Goal: Information Seeking & Learning: Compare options

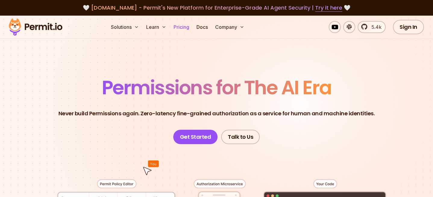
click at [177, 29] on link "Pricing" at bounding box center [181, 27] width 20 height 12
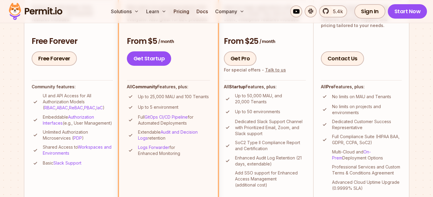
scroll to position [191, 0]
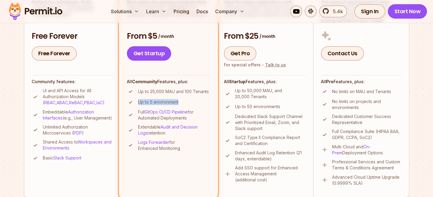
drag, startPoint x: 194, startPoint y: 102, endPoint x: 138, endPoint y: 101, distance: 55.7
click at [138, 101] on li "Up to 5 environment" at bounding box center [168, 103] width 83 height 8
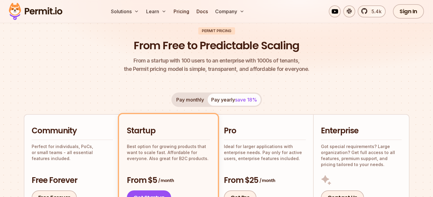
scroll to position [77, 0]
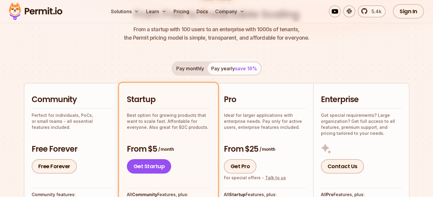
click at [190, 70] on button "Pay monthly" at bounding box center [189, 69] width 35 height 12
click at [223, 69] on button "Pay yearly save 18%" at bounding box center [233, 69] width 53 height 12
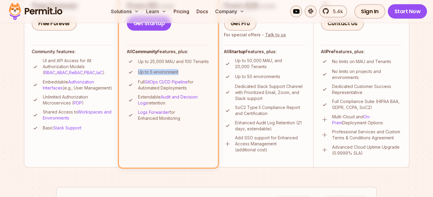
scroll to position [221, 0]
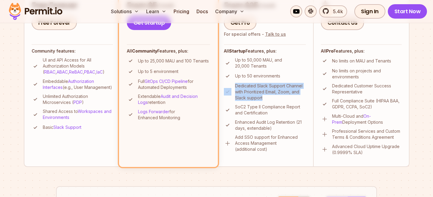
drag, startPoint x: 291, startPoint y: 98, endPoint x: 231, endPoint y: 88, distance: 61.7
click at [231, 88] on li "Dedicated Slack Support Channel with Prioritized Email, Zoom, and Slack support" at bounding box center [265, 92] width 82 height 18
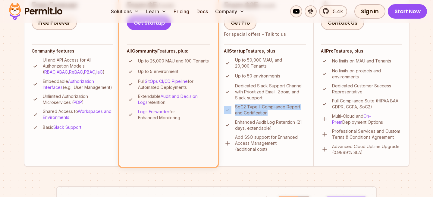
drag, startPoint x: 289, startPoint y: 114, endPoint x: 225, endPoint y: 107, distance: 64.6
click at [225, 107] on li "SoC2 Type II Compliance Report and Certification" at bounding box center [265, 110] width 82 height 12
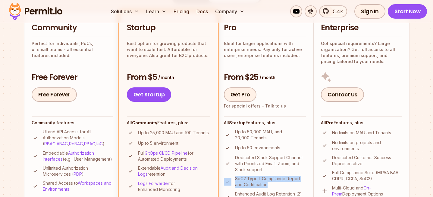
scroll to position [148, 0]
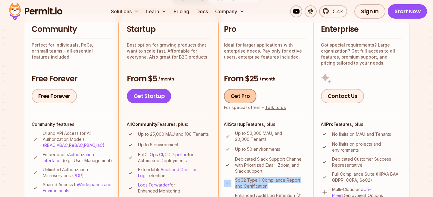
click at [247, 95] on link "Get Pro" at bounding box center [240, 96] width 33 height 14
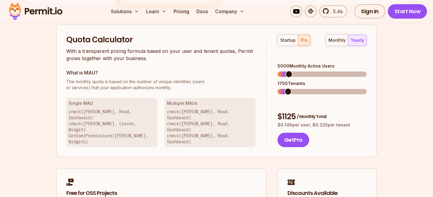
scroll to position [384, 0]
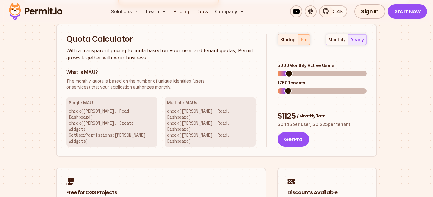
click at [288, 42] on div "startup" at bounding box center [287, 40] width 15 height 6
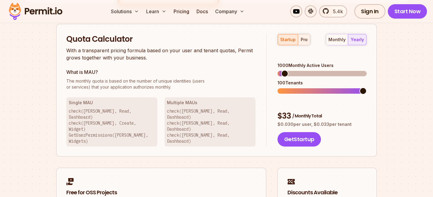
click at [304, 44] on button "pro" at bounding box center [304, 39] width 12 height 11
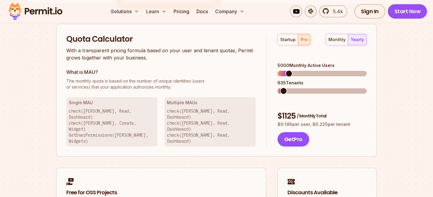
click at [280, 88] on span at bounding box center [283, 91] width 7 height 7
click at [271, 67] on div "startup pro monthly yearly 100 Monthly Active Users 35 Tenants $ 25 / Monthly T…" at bounding box center [316, 90] width 100 height 113
click at [281, 70] on span at bounding box center [284, 73] width 7 height 7
click at [287, 40] on div "startup" at bounding box center [287, 40] width 15 height 6
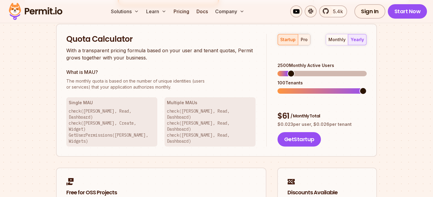
click at [305, 42] on div "pro" at bounding box center [303, 40] width 7 height 6
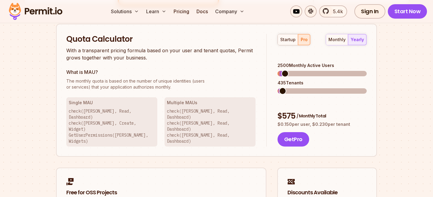
click at [279, 88] on span at bounding box center [282, 91] width 7 height 7
click at [279, 70] on span at bounding box center [282, 73] width 7 height 7
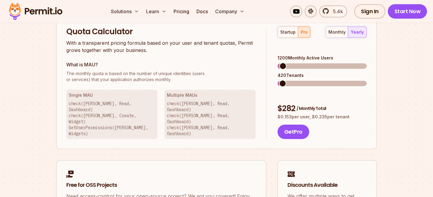
scroll to position [393, 0]
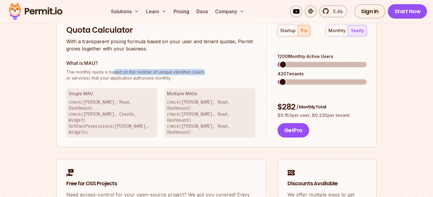
drag, startPoint x: 115, startPoint y: 72, endPoint x: 209, endPoint y: 73, distance: 93.9
click at [209, 73] on span "The monthly quota is based on the number of unique identities (users" at bounding box center [160, 72] width 189 height 6
click at [73, 78] on p "The monthly quota is based on the number of unique identities (users or service…" at bounding box center [160, 75] width 189 height 12
drag, startPoint x: 100, startPoint y: 92, endPoint x: 67, endPoint y: 92, distance: 32.8
click at [67, 92] on div "Single MAU check([PERSON_NAME], Read, Dashboard) check([PERSON_NAME], Create, W…" at bounding box center [111, 112] width 91 height 49
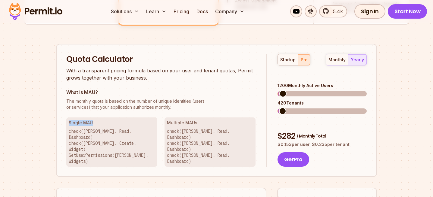
scroll to position [356, 0]
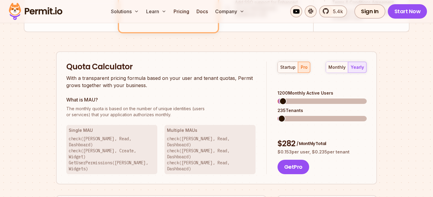
click at [278, 115] on span at bounding box center [281, 118] width 7 height 7
click at [280, 115] on span at bounding box center [283, 118] width 7 height 7
click at [337, 63] on button "monthly" at bounding box center [337, 67] width 22 height 11
click at [357, 63] on button "yearly" at bounding box center [357, 67] width 18 height 11
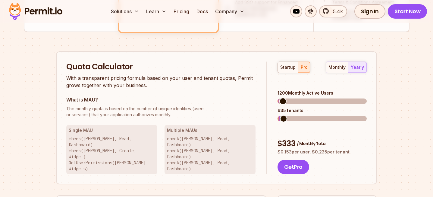
click at [280, 115] on span at bounding box center [283, 118] width 7 height 7
click at [279, 98] on span at bounding box center [282, 101] width 7 height 7
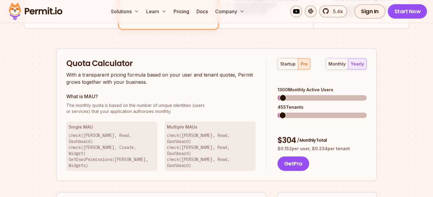
scroll to position [362, 0]
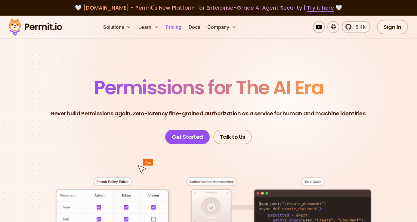
click at [176, 28] on link "Pricing" at bounding box center [173, 27] width 20 height 12
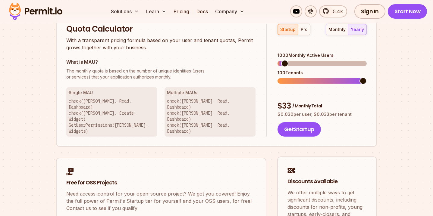
scroll to position [352, 0]
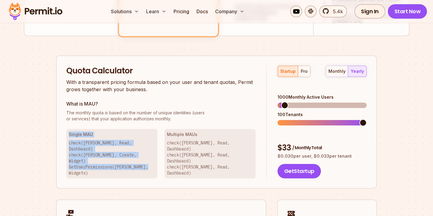
drag, startPoint x: 154, startPoint y: 154, endPoint x: 51, endPoint y: 135, distance: 105.5
click at [51, 135] on div "Permit Pricing From Free to Predictable Scaling From a startup with 100 users t…" at bounding box center [216, 5] width 385 height 569
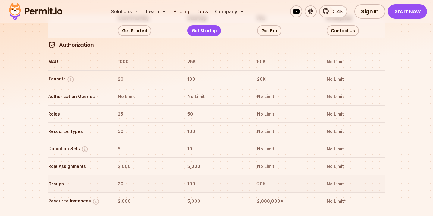
scroll to position [733, 0]
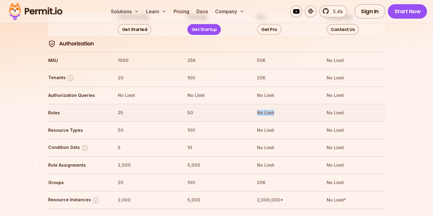
drag, startPoint x: 277, startPoint y: 94, endPoint x: 237, endPoint y: 92, distance: 39.8
click at [237, 104] on tr "Roles 25 50 No Limit No Limit" at bounding box center [216, 112] width 337 height 17
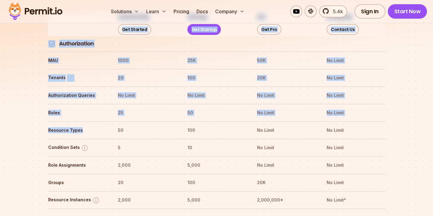
drag, startPoint x: 88, startPoint y: 112, endPoint x: 40, endPoint y: 110, distance: 48.5
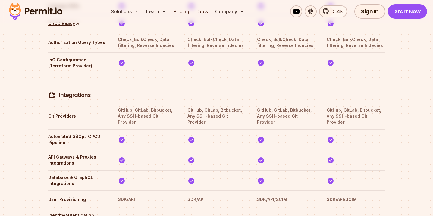
scroll to position [1223, 0]
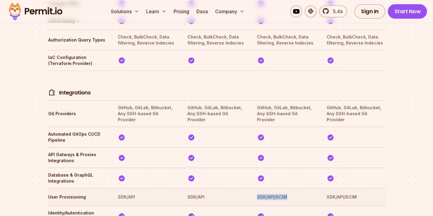
drag, startPoint x: 289, startPoint y: 167, endPoint x: 256, endPoint y: 169, distance: 33.2
click at [256, 188] on tr "User Provisioning SDK/API SDK/API SDK/API/SCIM SDK/API/SCIM" at bounding box center [216, 196] width 337 height 17
copy th "SDK/API/SCIM"
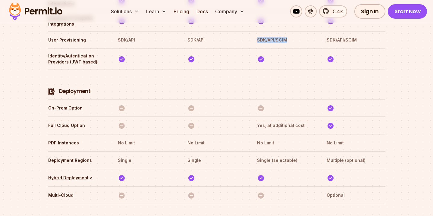
scroll to position [1382, 0]
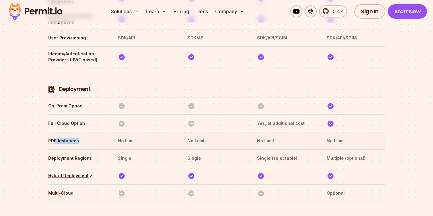
drag, startPoint x: 82, startPoint y: 113, endPoint x: 52, endPoint y: 109, distance: 29.4
click at [52, 136] on th "PDP Instances" at bounding box center [77, 141] width 59 height 10
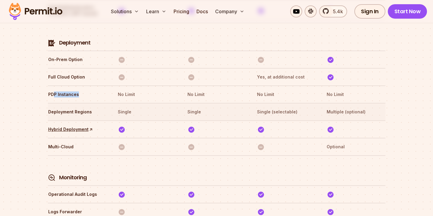
scroll to position [1429, 0]
click at [279, 107] on th "Single (selectable)" at bounding box center [285, 112] width 59 height 10
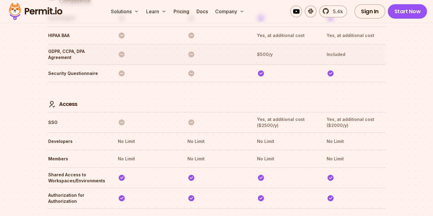
scroll to position [1717, 0]
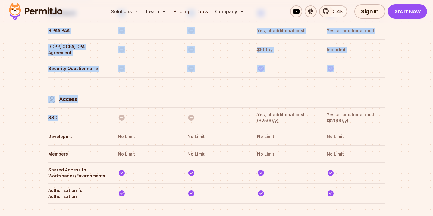
drag, startPoint x: 57, startPoint y: 88, endPoint x: 45, endPoint y: 88, distance: 11.4
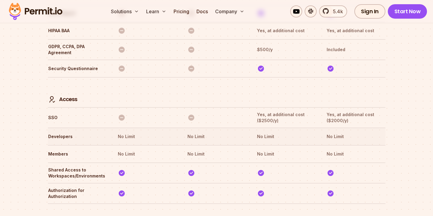
click at [78, 128] on tr "Developers No Limit No Limit No Limit No Limit" at bounding box center [216, 136] width 337 height 17
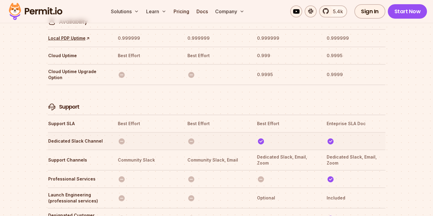
scroll to position [1921, 0]
drag, startPoint x: 100, startPoint y: 109, endPoint x: 54, endPoint y: 105, distance: 45.9
click at [54, 132] on tr "Dedicated Slack Channel" at bounding box center [216, 140] width 337 height 17
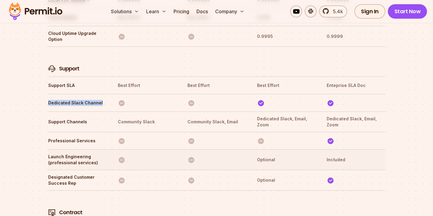
scroll to position [1959, 0]
drag, startPoint x: 96, startPoint y: 112, endPoint x: 51, endPoint y: 112, distance: 45.1
click at [51, 136] on th "Professional Services" at bounding box center [77, 141] width 59 height 10
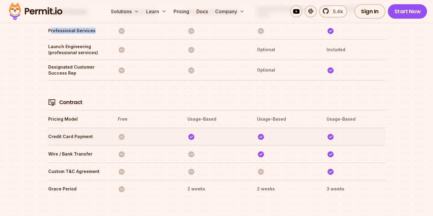
scroll to position [2073, 0]
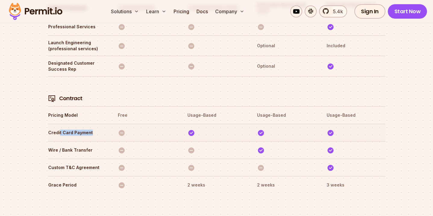
drag, startPoint x: 96, startPoint y: 103, endPoint x: 59, endPoint y: 101, distance: 37.1
click at [59, 128] on th "Credit Card Payment" at bounding box center [77, 133] width 59 height 10
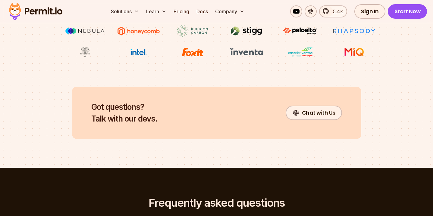
scroll to position [2628, 0]
